Goal: Task Accomplishment & Management: Manage account settings

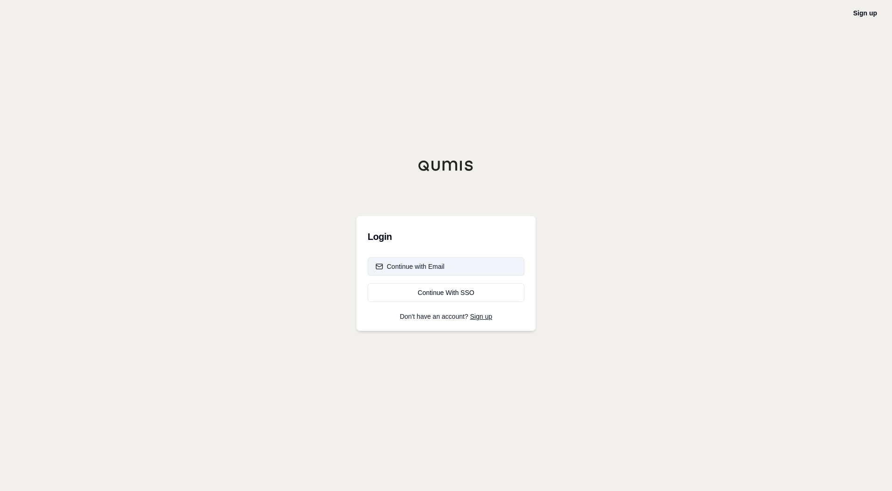
click at [474, 264] on button "Continue with Email" at bounding box center [446, 266] width 157 height 19
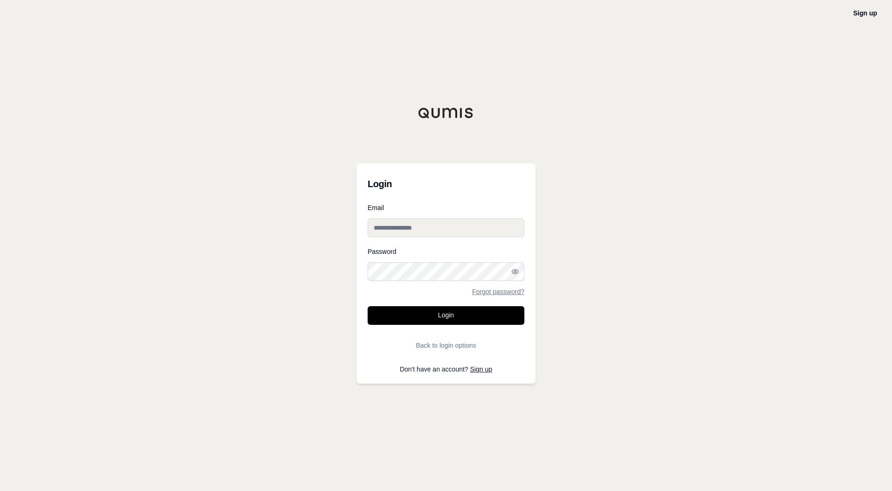
click at [467, 233] on input "Email" at bounding box center [446, 227] width 157 height 19
type input "**********"
click at [479, 294] on link "Forgot password?" at bounding box center [498, 291] width 52 height 7
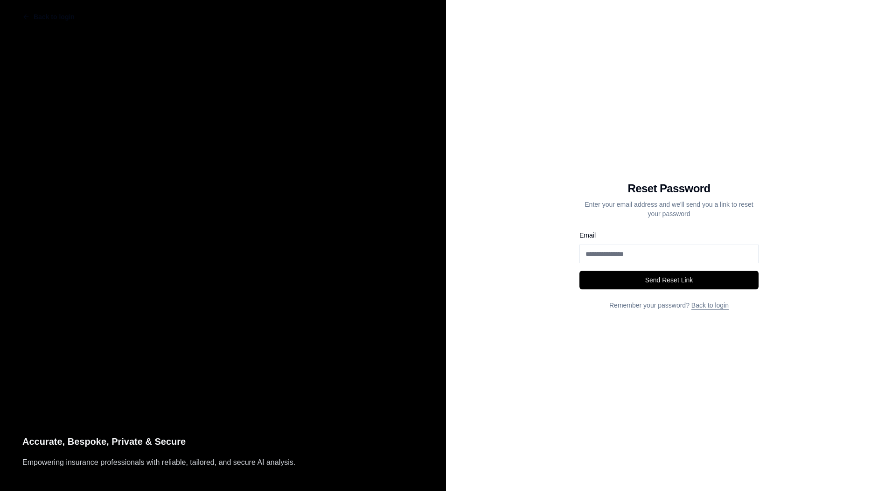
click at [631, 258] on input "Email" at bounding box center [669, 254] width 179 height 19
type input "**********"
click at [651, 282] on button "Send Reset Link" at bounding box center [669, 280] width 179 height 19
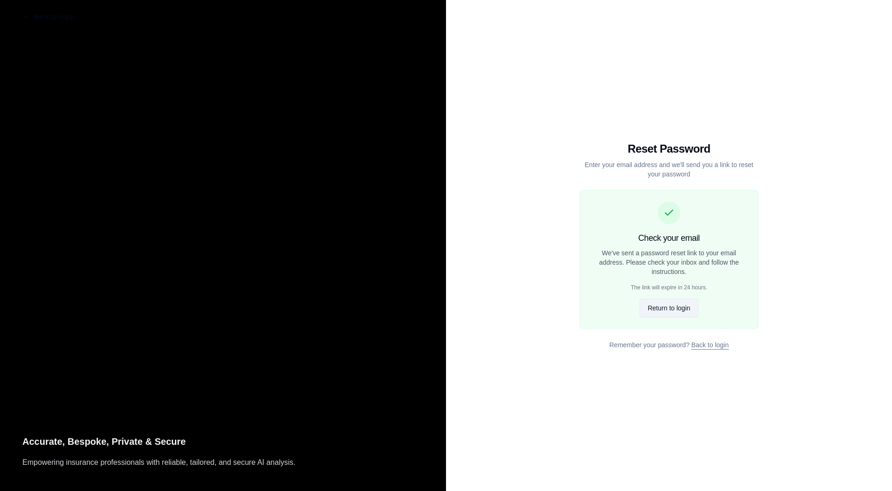
click at [680, 309] on button "Return to login" at bounding box center [669, 308] width 58 height 19
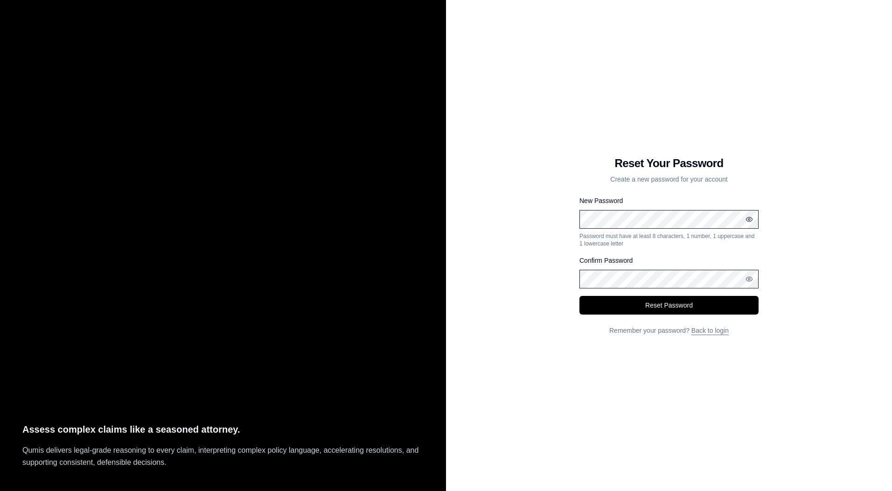
click at [752, 218] on icon "button" at bounding box center [749, 219] width 7 height 7
click at [505, 217] on div "Reset Your Password Create a new password for your account New Password Passwor…" at bounding box center [669, 245] width 446 height 491
click at [549, 257] on div "Reset Your Password Create a new password for your account New Password Passwor…" at bounding box center [669, 245] width 446 height 491
click at [750, 278] on icon "button" at bounding box center [749, 278] width 7 height 7
click at [723, 304] on button "Reset Password" at bounding box center [669, 305] width 179 height 19
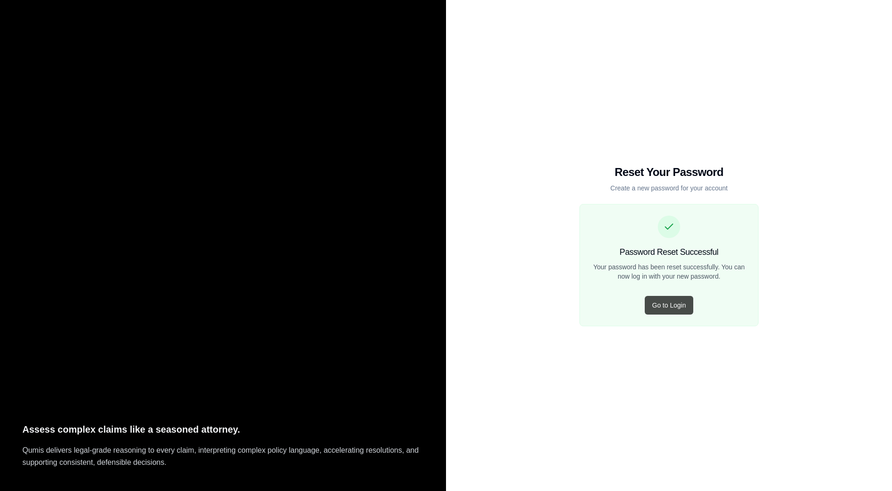
click at [666, 305] on button "Go to Login" at bounding box center [669, 305] width 49 height 19
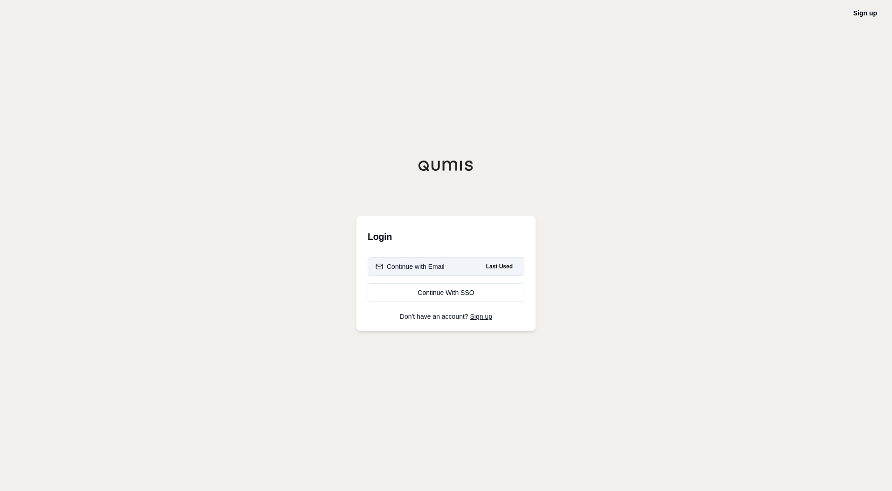
click at [473, 271] on button "Continue with Email Last Used" at bounding box center [446, 266] width 157 height 19
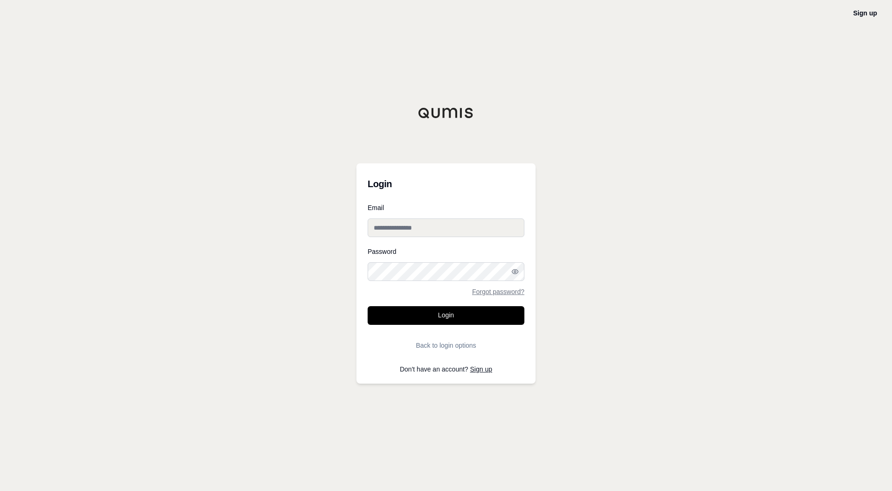
click at [457, 224] on input "Email" at bounding box center [446, 227] width 157 height 19
type input "**********"
click at [474, 312] on button "Login" at bounding box center [446, 315] width 157 height 19
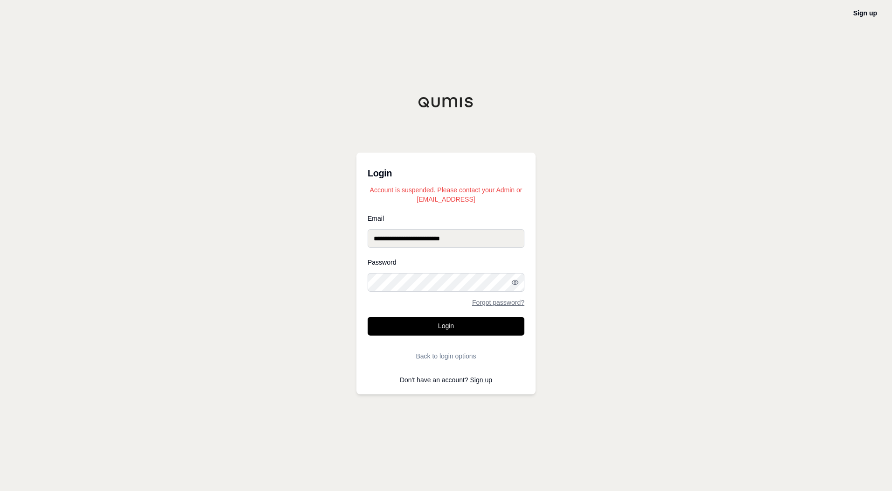
drag, startPoint x: 472, startPoint y: 200, endPoint x: 421, endPoint y: 199, distance: 51.3
click at [421, 199] on p "Account is suspended. Please contact your Admin or support@qumis.ai" at bounding box center [446, 194] width 157 height 19
copy p "support@qumis.ai"
